Goal: Task Accomplishment & Management: Manage account settings

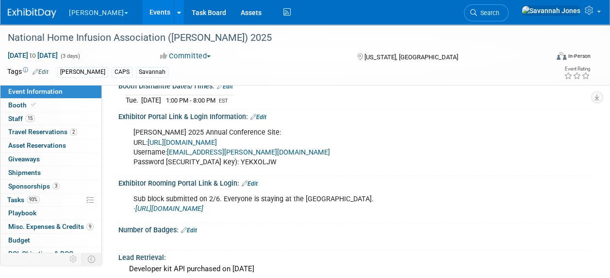
click at [142, 8] on link "Events" at bounding box center [159, 12] width 35 height 24
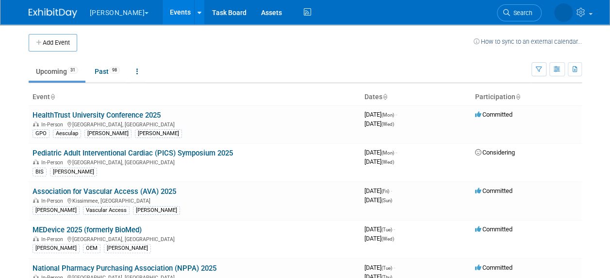
scroll to position [241, 0]
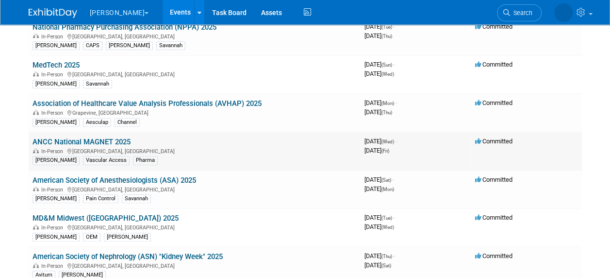
click at [82, 132] on td "ANCC National MAGNET 2025 In-Person Atlanta, GA B. Braun Vascular Access Pharma" at bounding box center [195, 151] width 332 height 38
click at [86, 138] on link "ANCC National MAGNET 2025" at bounding box center [82, 141] width 98 height 9
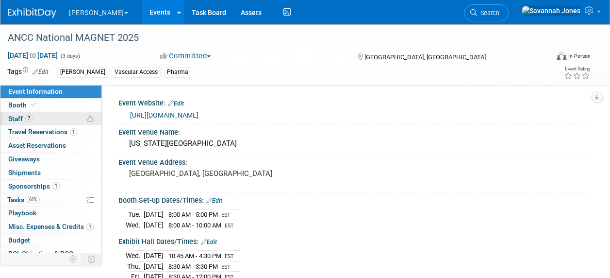
click at [48, 118] on link "7 Staff 7" at bounding box center [50, 118] width 101 height 13
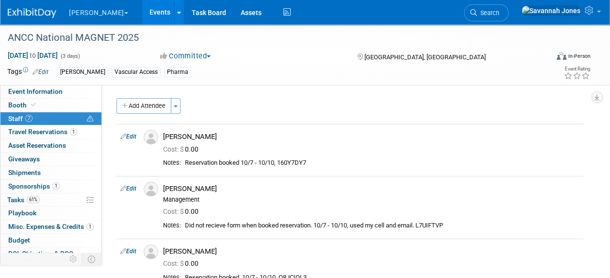
click at [321, 51] on div "Committed Committed Considering Not Going" at bounding box center [249, 56] width 185 height 11
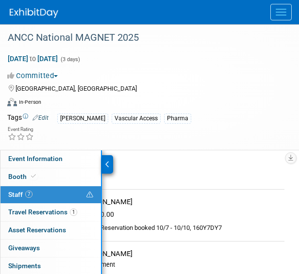
click at [111, 161] on div at bounding box center [107, 164] width 11 height 18
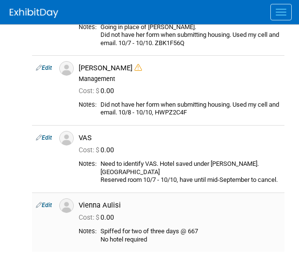
scroll to position [388, 0]
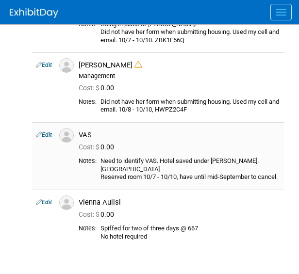
click at [42, 132] on link "Edit" at bounding box center [44, 135] width 16 height 7
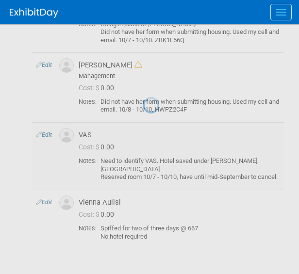
select select "951ccdef-6758-446d-96aa-9a4657067b0b"
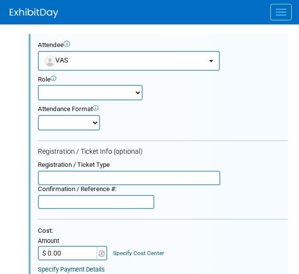
scroll to position [0, 0]
click at [114, 64] on button "VAS" at bounding box center [129, 61] width 182 height 20
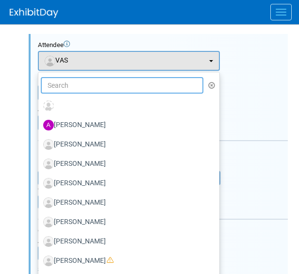
click at [103, 83] on input "text" at bounding box center [122, 85] width 163 height 17
type input "[PERSON_NAME]"
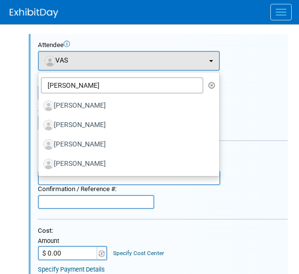
click at [102, 119] on label "[PERSON_NAME]" at bounding box center [126, 125] width 166 height 16
click at [40, 121] on input "[PERSON_NAME]" at bounding box center [36, 124] width 6 height 6
select select "b512eb04-f528-4f4b-9aa0-3476e326056d"
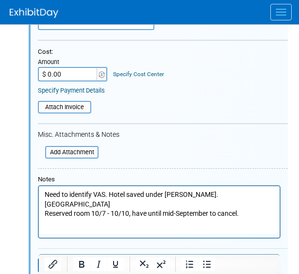
scroll to position [671, 0]
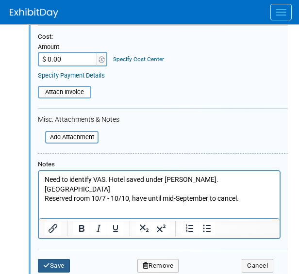
click at [52, 268] on button "Save" at bounding box center [54, 266] width 32 height 14
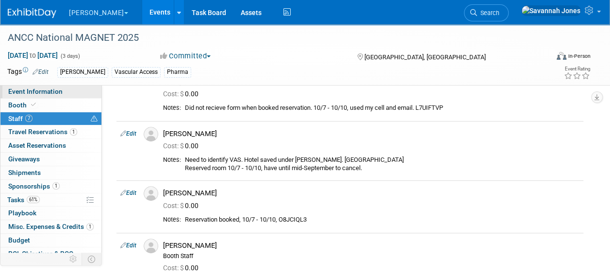
scroll to position [5, 0]
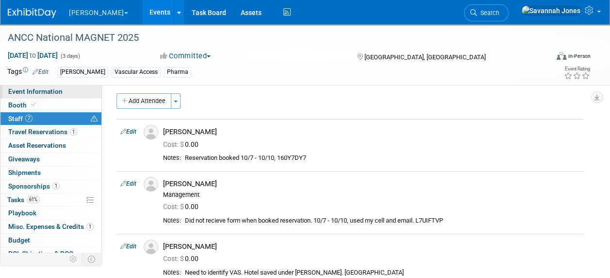
click at [32, 91] on span "Event Information" at bounding box center [35, 91] width 54 height 8
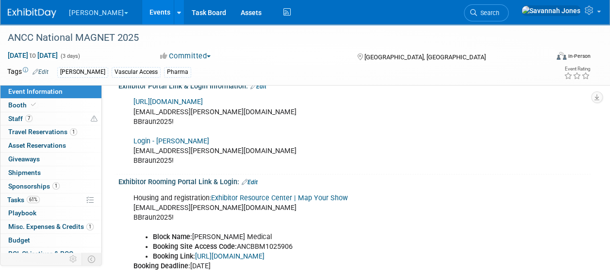
scroll to position [291, 0]
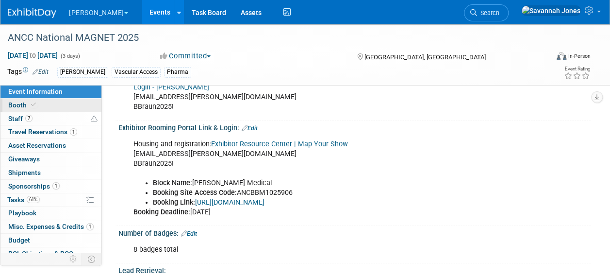
click at [66, 103] on link "Booth" at bounding box center [50, 105] width 101 height 13
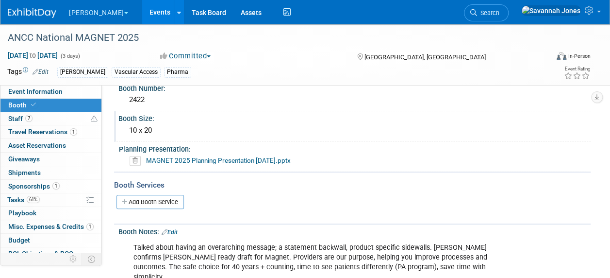
scroll to position [146, 0]
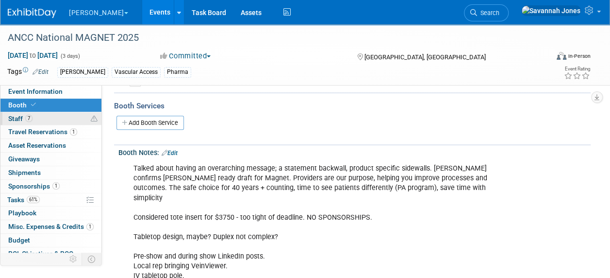
click at [66, 115] on link "7 Staff 7" at bounding box center [50, 118] width 101 height 13
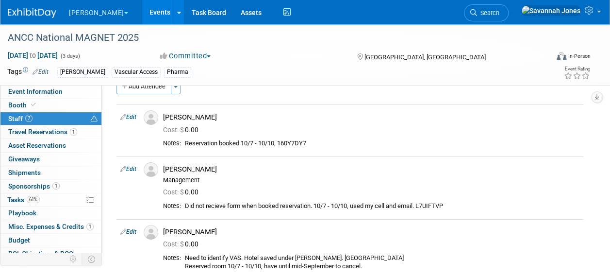
scroll to position [49, 0]
